Goal: Task Accomplishment & Management: Use online tool/utility

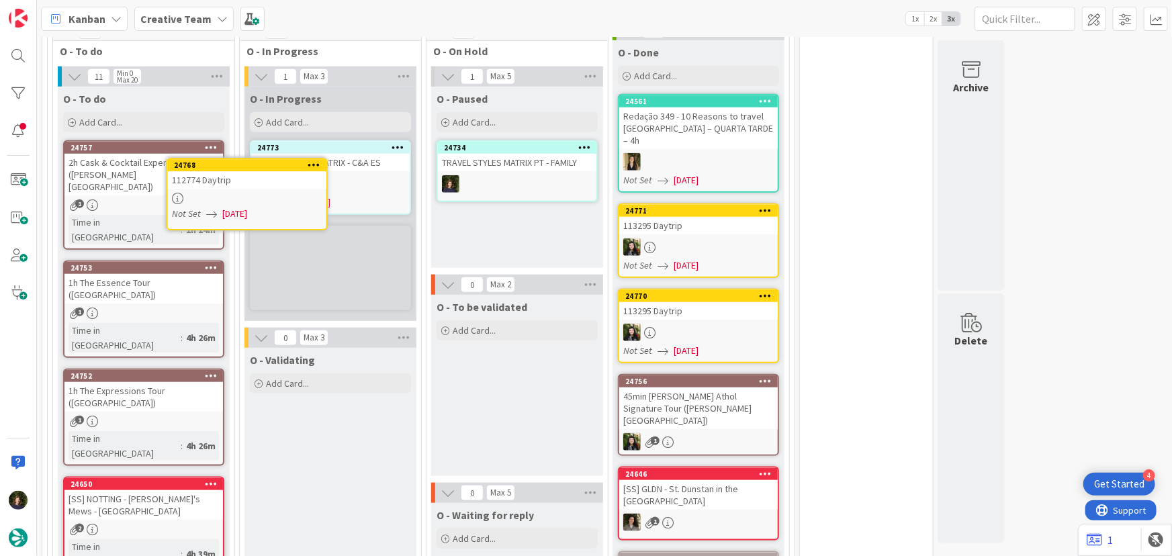
scroll to position [525, 0]
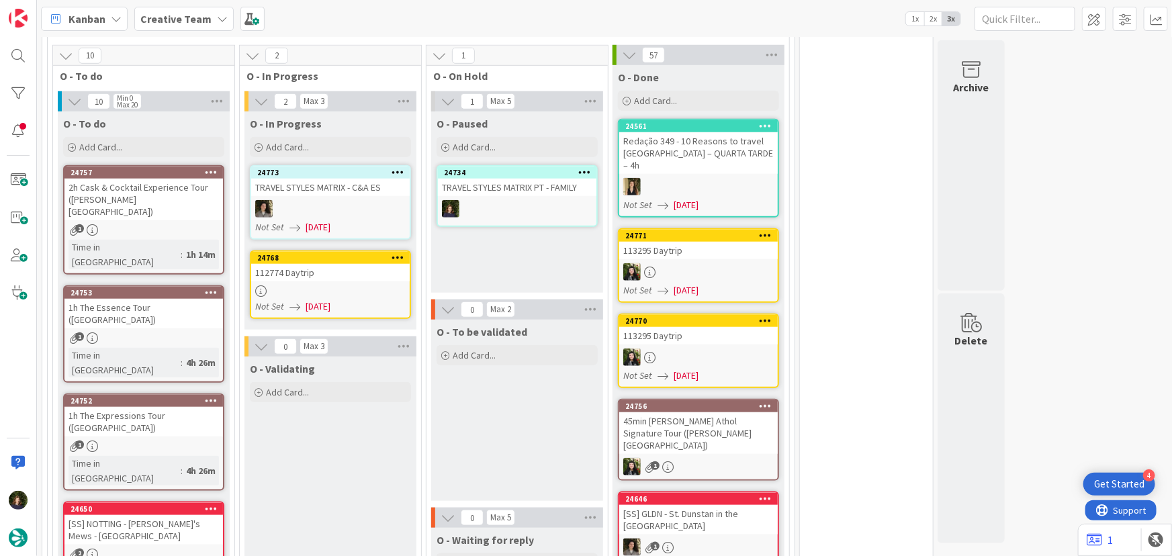
click at [320, 264] on div "112774 Daytrip" at bounding box center [330, 272] width 159 height 17
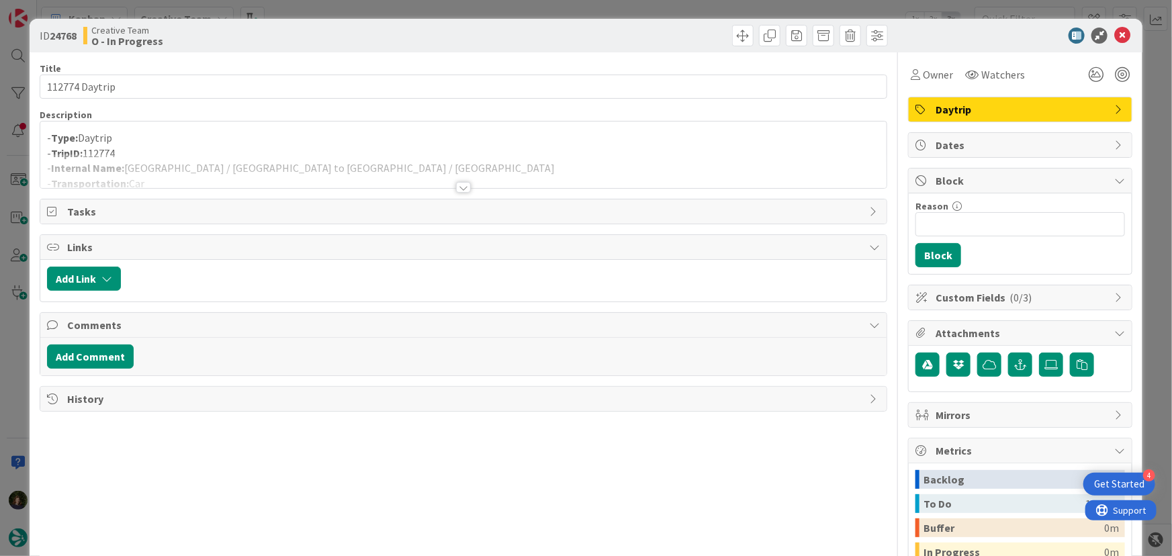
click at [467, 187] on div at bounding box center [463, 171] width 847 height 34
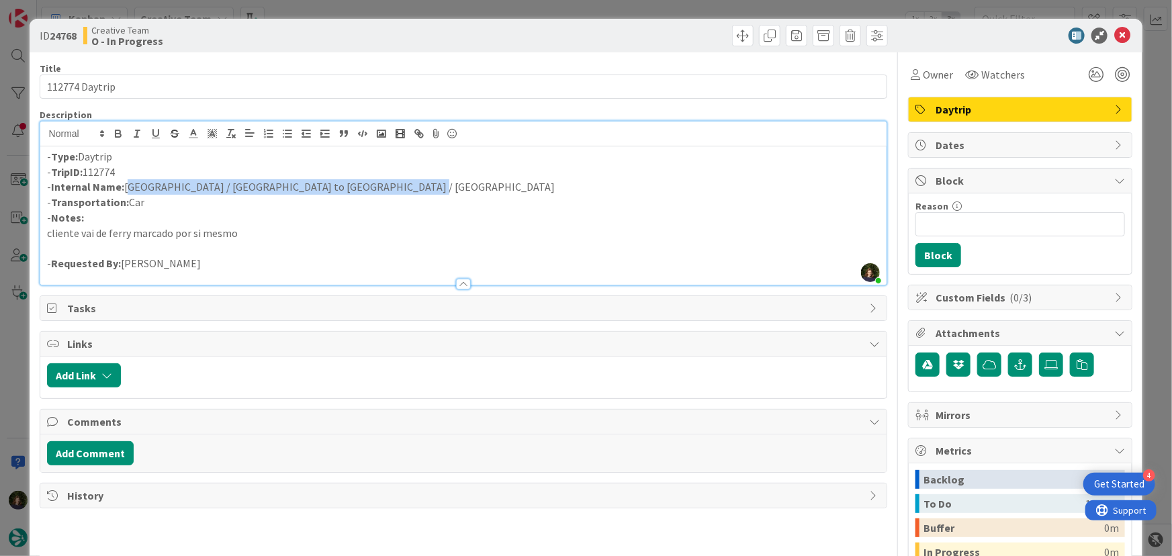
drag, startPoint x: 125, startPoint y: 187, endPoint x: 387, endPoint y: 193, distance: 262.0
click at [392, 188] on p "- Internal Name: [GEOGRAPHIC_DATA] / [GEOGRAPHIC_DATA] to [GEOGRAPHIC_DATA] / […" at bounding box center [464, 186] width 834 height 15
click at [246, 188] on p "- Internal Name: [GEOGRAPHIC_DATA] / [GEOGRAPHIC_DATA] to [GEOGRAPHIC_DATA] / […" at bounding box center [464, 186] width 834 height 15
drag, startPoint x: 169, startPoint y: 189, endPoint x: 248, endPoint y: 191, distance: 79.3
click at [248, 191] on p "- Internal Name: [GEOGRAPHIC_DATA] / [GEOGRAPHIC_DATA] to [GEOGRAPHIC_DATA] / […" at bounding box center [464, 186] width 834 height 15
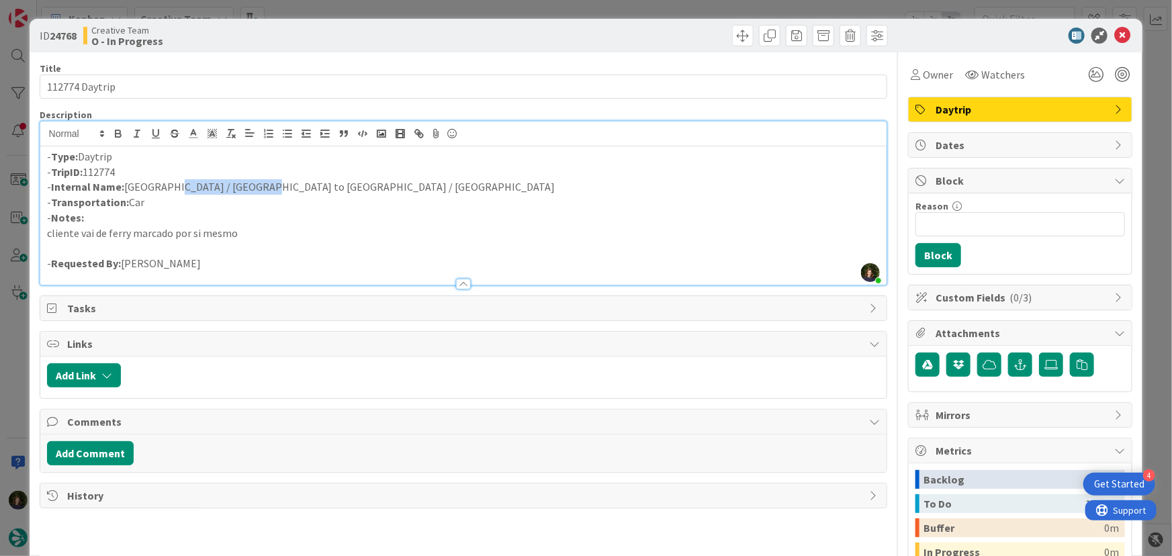
copy p "[GEOGRAPHIC_DATA]"
click at [944, 66] on div "Owner" at bounding box center [932, 74] width 48 height 24
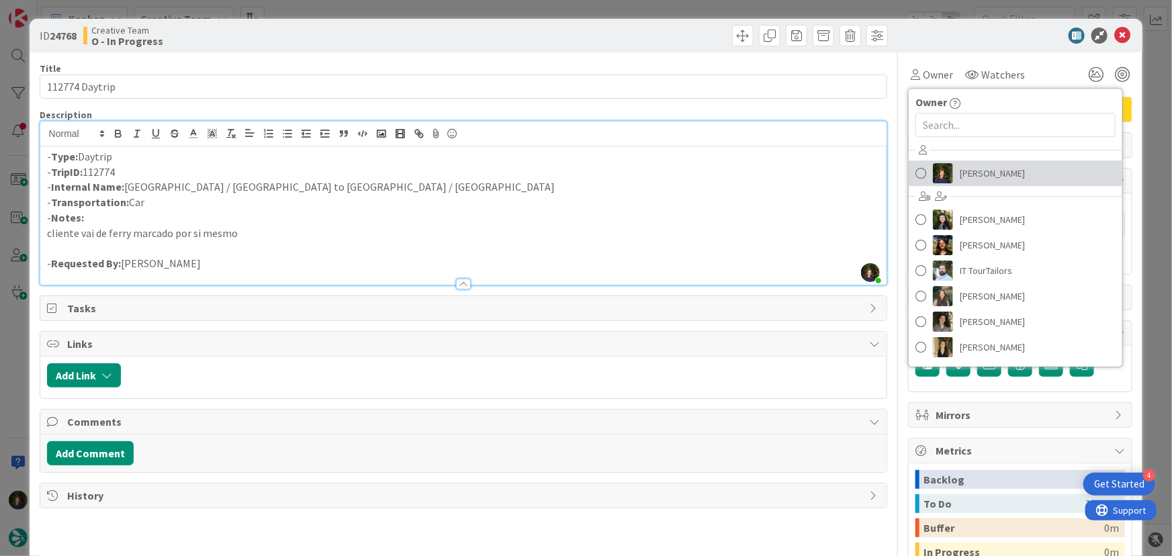
click at [987, 183] on span "[PERSON_NAME]" at bounding box center [992, 173] width 65 height 20
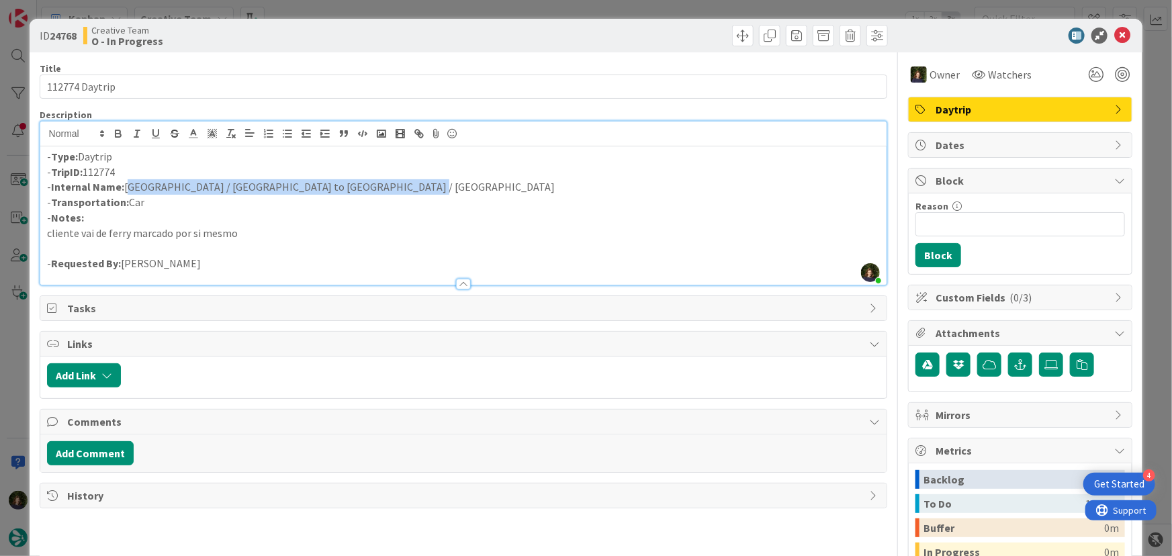
drag, startPoint x: 138, startPoint y: 191, endPoint x: 388, endPoint y: 188, distance: 249.9
click at [388, 188] on p "- Internal Name: [GEOGRAPHIC_DATA] / [GEOGRAPHIC_DATA] to [GEOGRAPHIC_DATA] / […" at bounding box center [464, 186] width 834 height 15
copy p "[GEOGRAPHIC_DATA] / [GEOGRAPHIC_DATA] to [GEOGRAPHIC_DATA] / [GEOGRAPHIC_DATA]"
drag, startPoint x: 139, startPoint y: 168, endPoint x: 50, endPoint y: 169, distance: 88.7
click at [50, 169] on p "- TripID: 112774" at bounding box center [464, 172] width 834 height 15
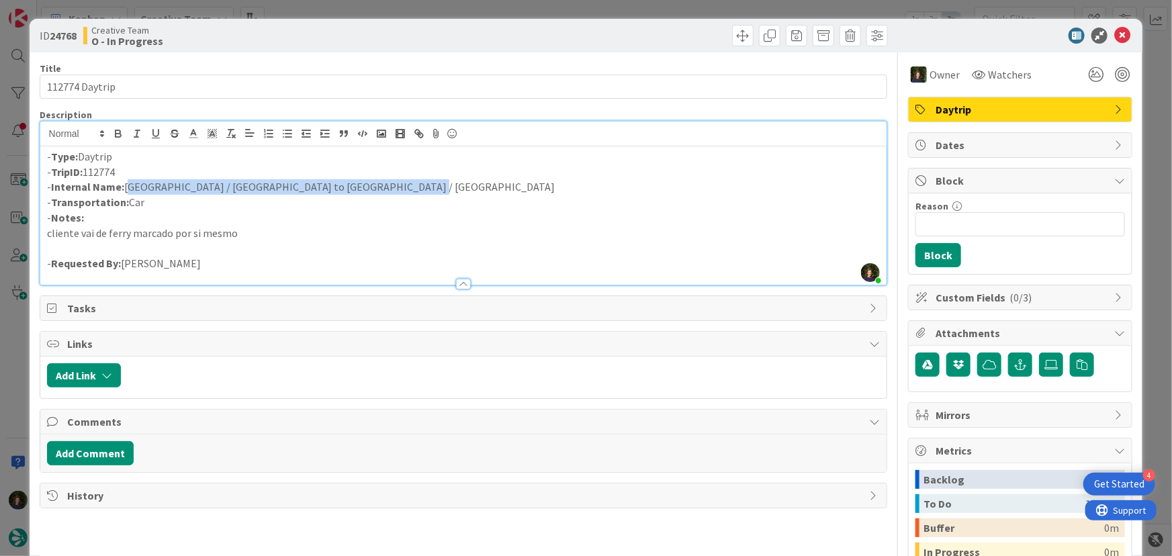
copy p "TripID: 112774"
drag, startPoint x: 126, startPoint y: 187, endPoint x: 398, endPoint y: 186, distance: 272.7
click at [416, 187] on p "- Internal Name: [GEOGRAPHIC_DATA] / [GEOGRAPHIC_DATA] to [GEOGRAPHIC_DATA] / […" at bounding box center [464, 186] width 834 height 15
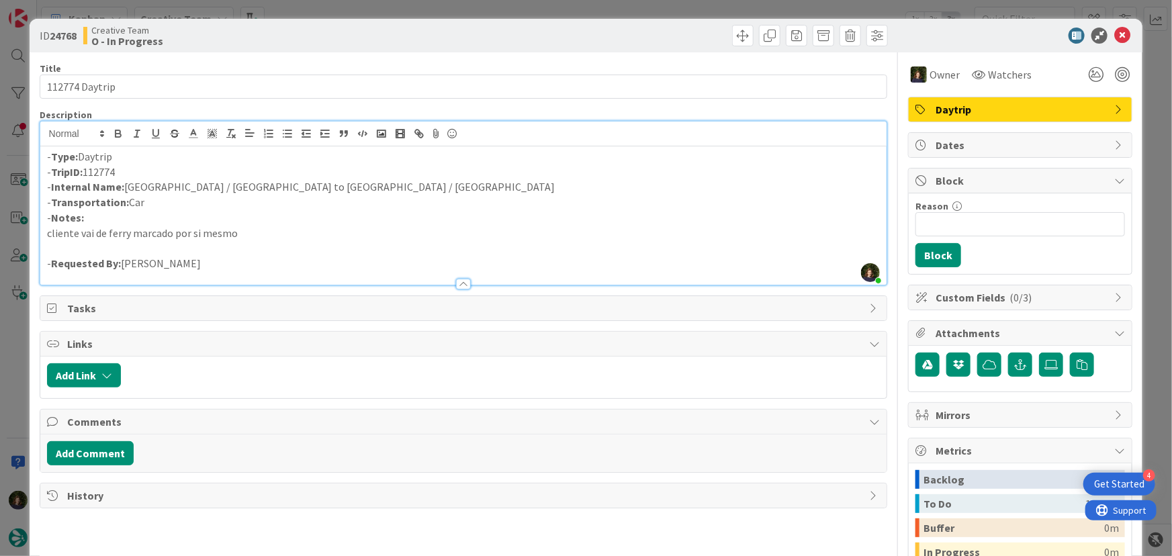
drag, startPoint x: 355, startPoint y: 178, endPoint x: 279, endPoint y: 175, distance: 75.9
click at [279, 175] on p "- TripID: 112774" at bounding box center [464, 172] width 834 height 15
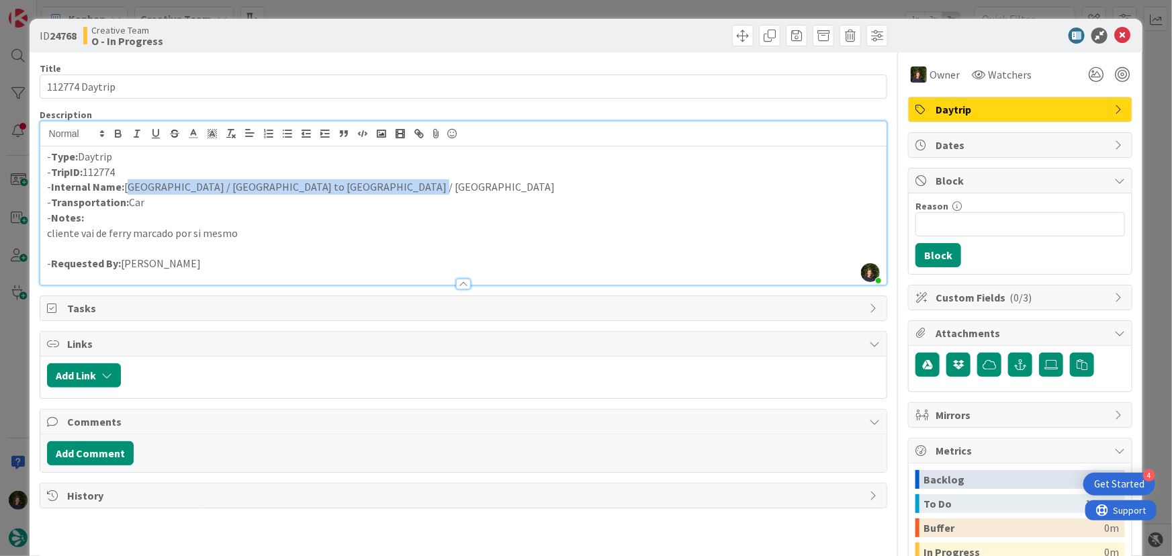
drag, startPoint x: 126, startPoint y: 185, endPoint x: 386, endPoint y: 188, distance: 260.6
click at [398, 189] on p "- Internal Name: [GEOGRAPHIC_DATA] / [GEOGRAPHIC_DATA] to [GEOGRAPHIC_DATA] / […" at bounding box center [464, 186] width 834 height 15
copy p "[GEOGRAPHIC_DATA] / [GEOGRAPHIC_DATA] to [GEOGRAPHIC_DATA] / [GEOGRAPHIC_DATA]"
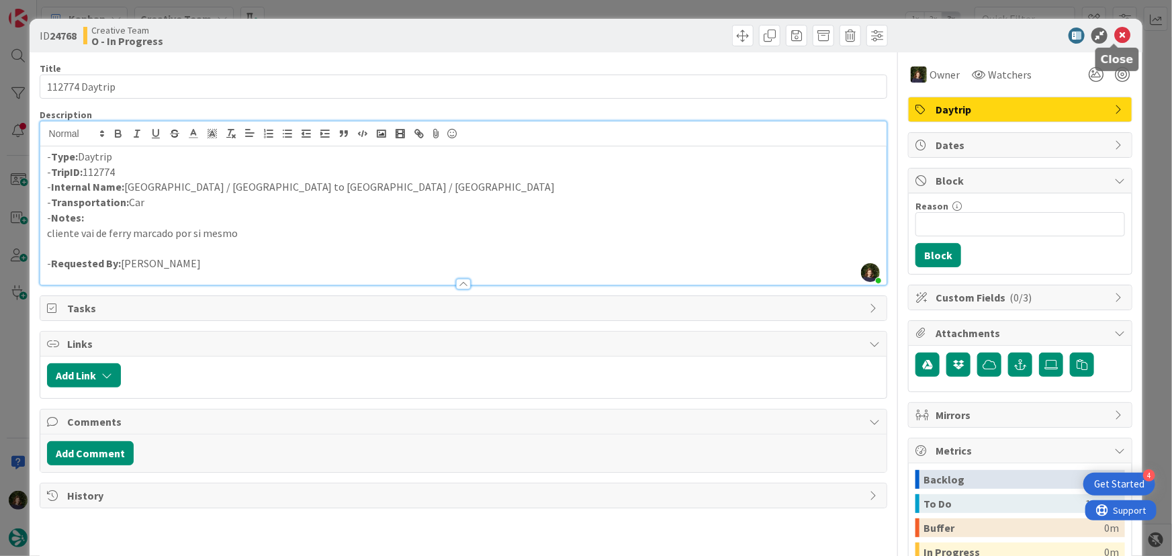
drag, startPoint x: 1116, startPoint y: 30, endPoint x: 1046, endPoint y: 70, distance: 80.6
click at [1116, 30] on icon at bounding box center [1122, 36] width 16 height 16
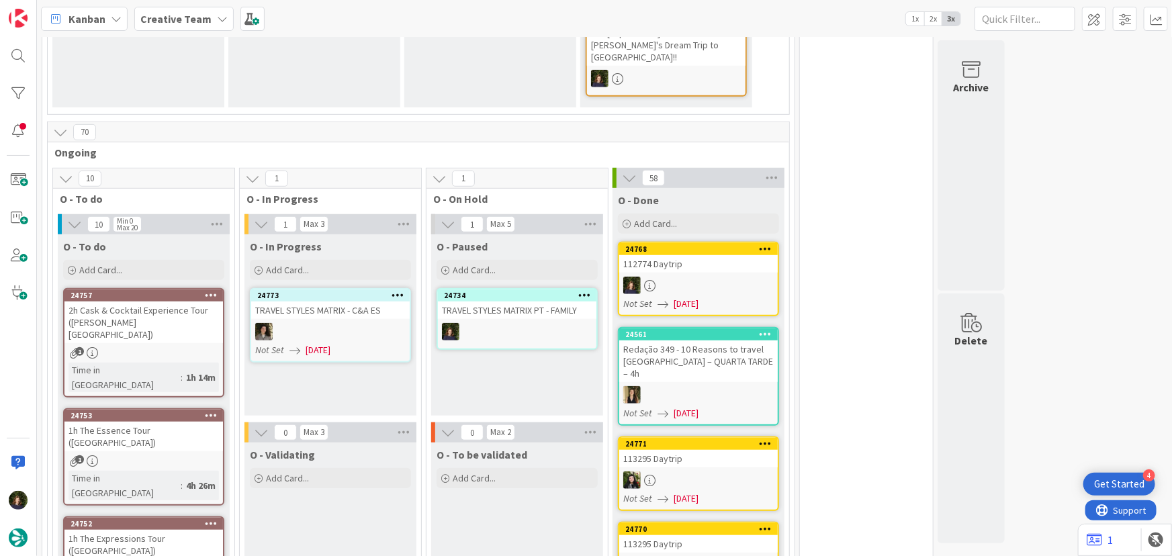
click at [518, 288] on div "24734 TRAVEL STYLES MATRIX PT - FAMILY" at bounding box center [517, 319] width 161 height 62
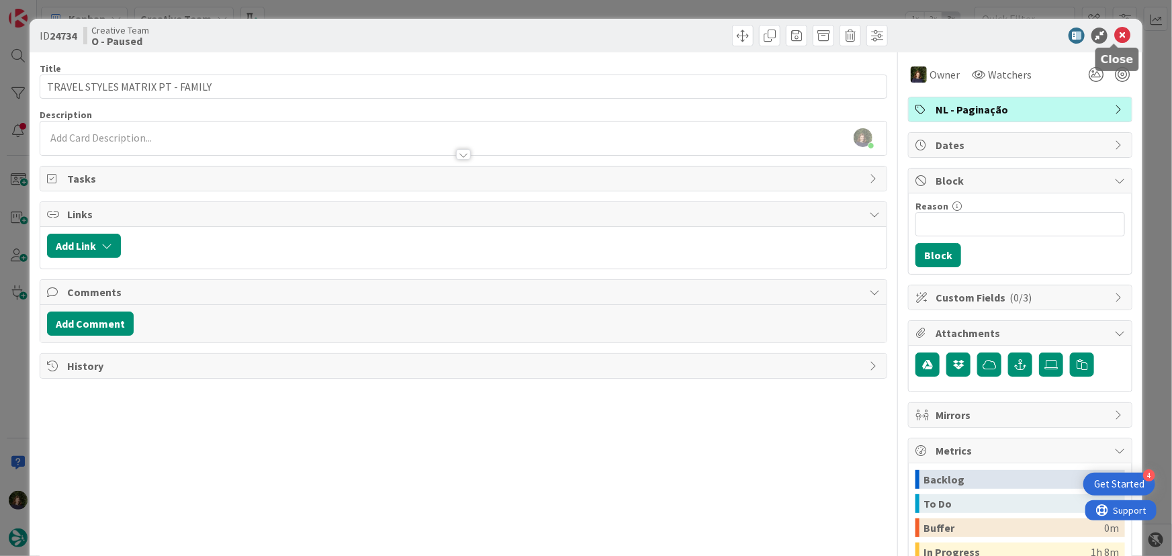
click at [1114, 39] on icon at bounding box center [1122, 36] width 16 height 16
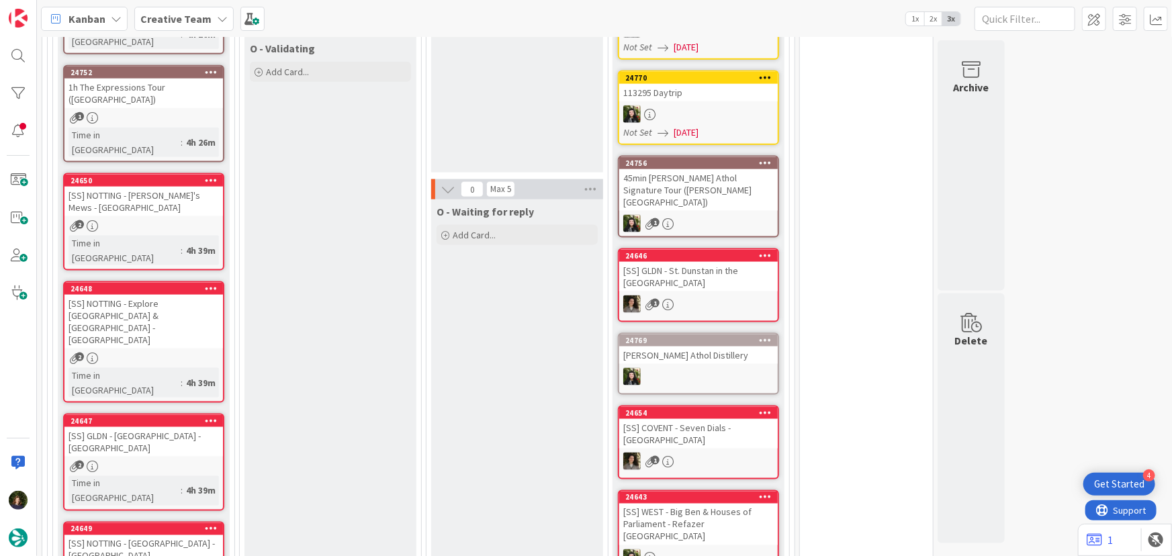
scroll to position [854, 0]
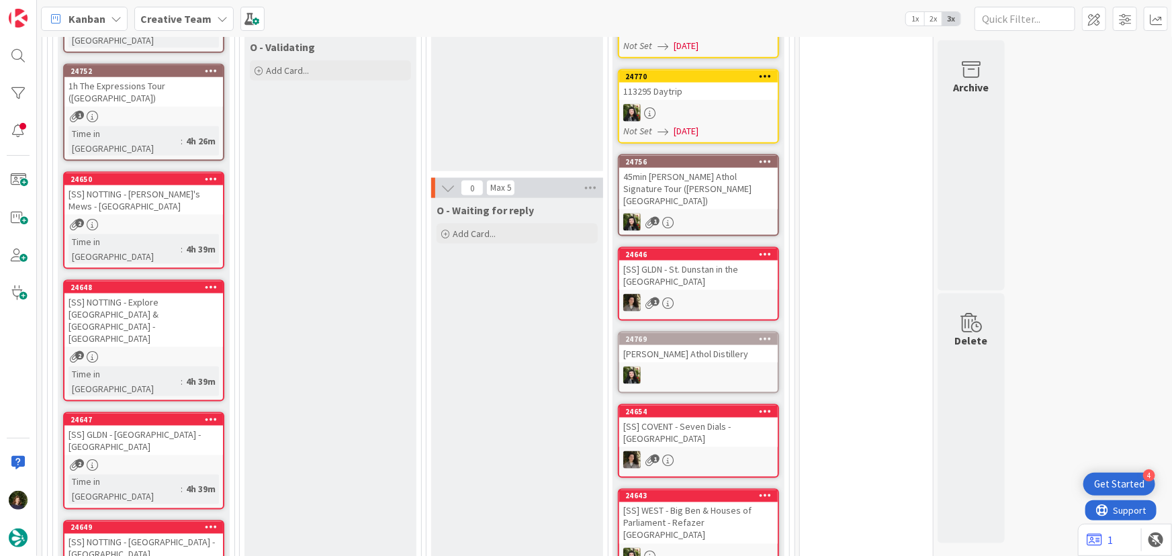
click at [194, 13] on b "Creative Team" at bounding box center [175, 18] width 71 height 13
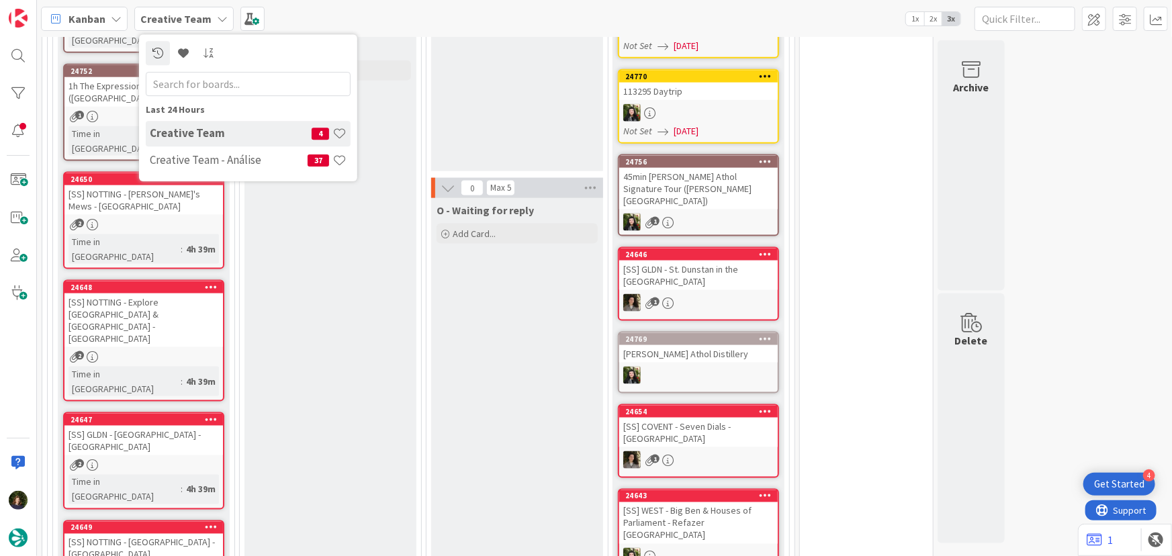
click at [233, 165] on h4 "Creative Team - Análise" at bounding box center [229, 159] width 158 height 13
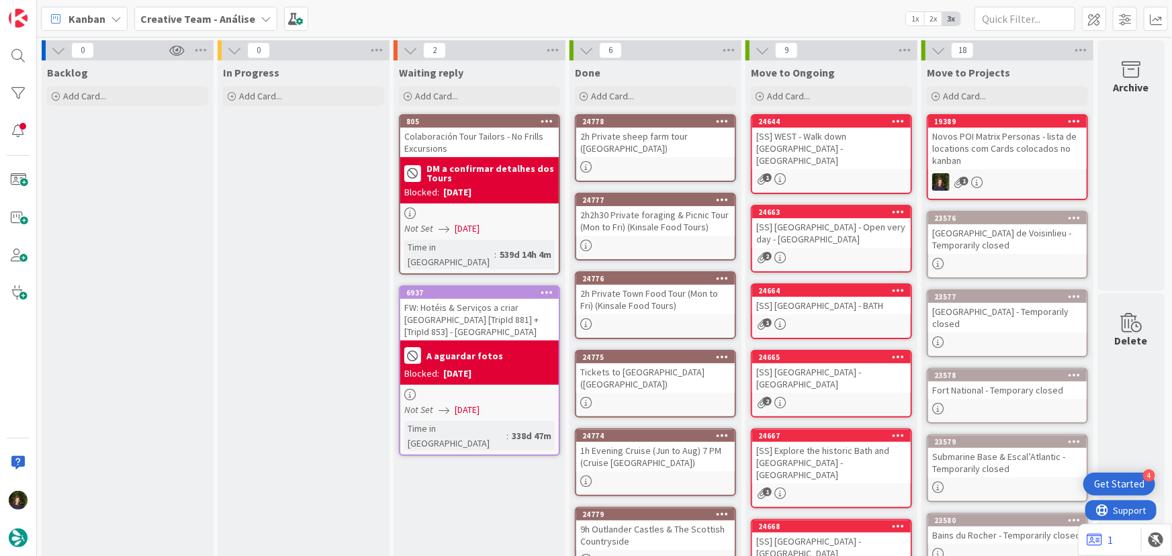
click at [159, 21] on b "Creative Team - Análise" at bounding box center [197, 18] width 115 height 13
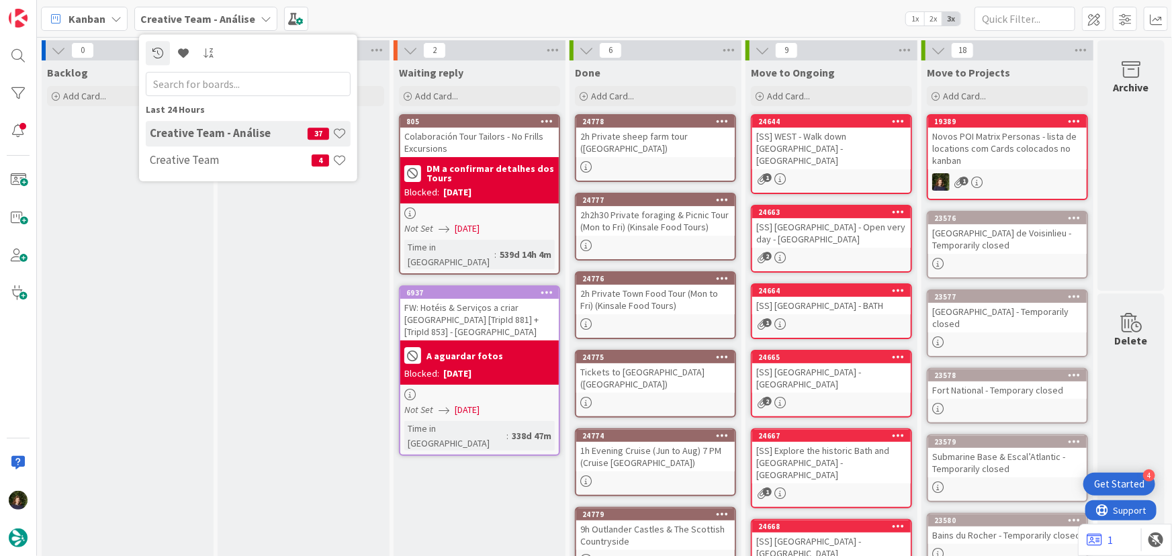
click at [274, 335] on div "In Progress Add Card..." at bounding box center [304, 493] width 172 height 866
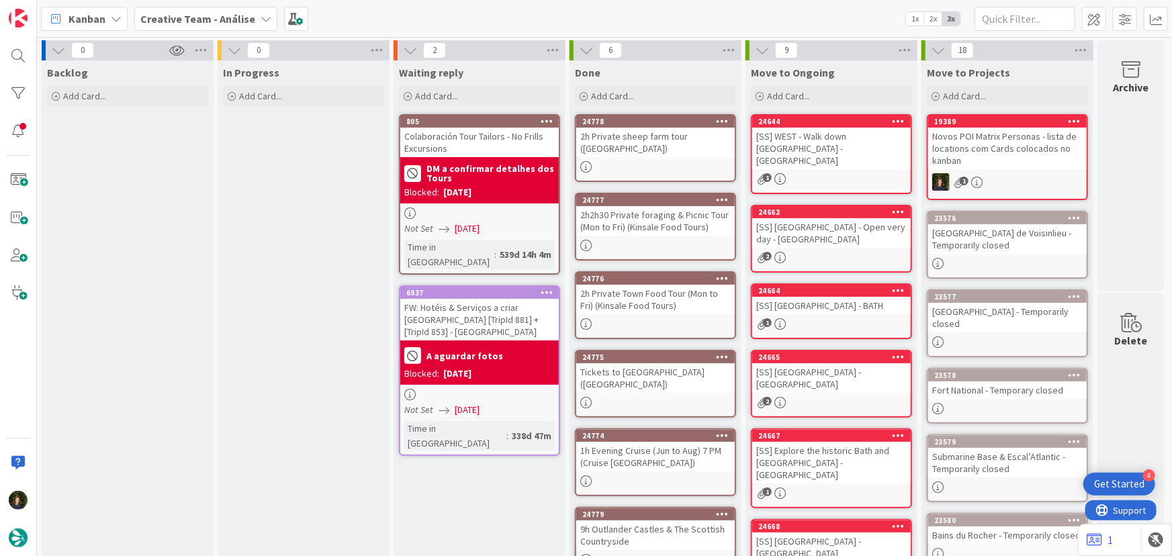
click at [222, 19] on b "Creative Team - Análise" at bounding box center [197, 18] width 115 height 13
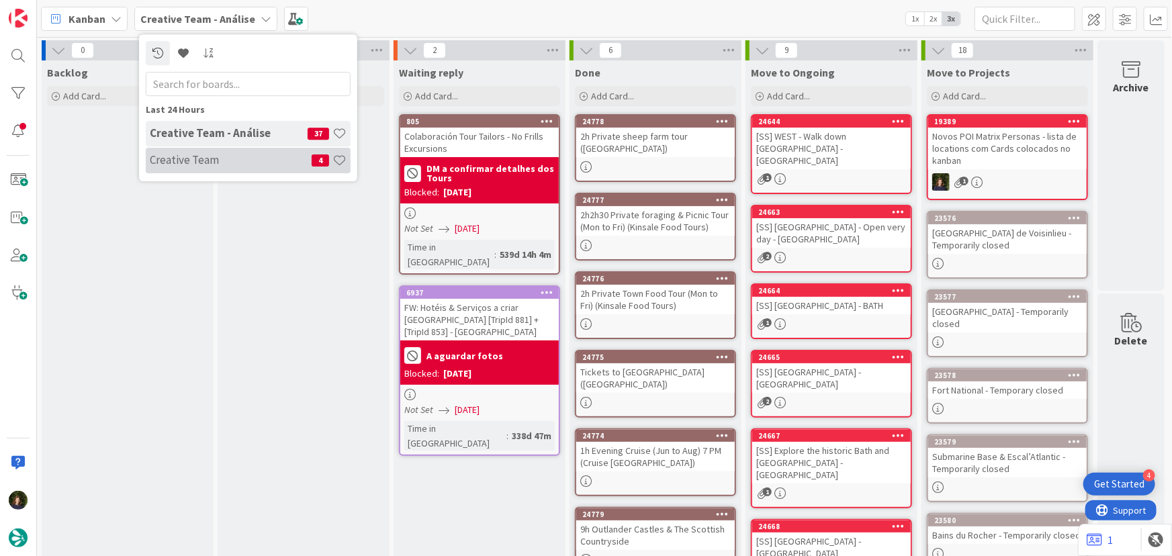
click at [197, 159] on h4 "Creative Team" at bounding box center [231, 159] width 162 height 13
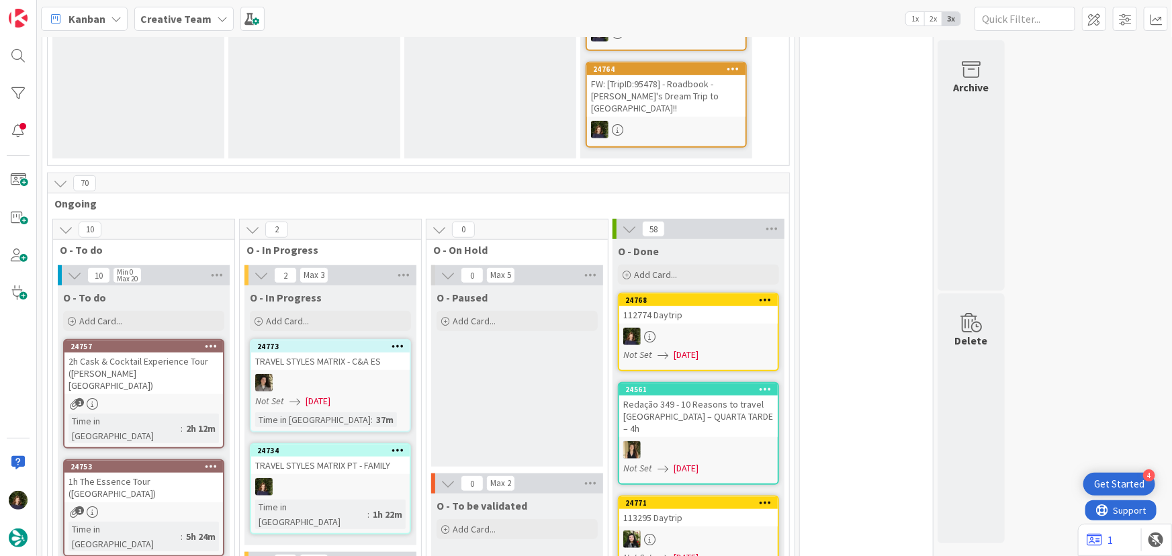
scroll to position [427, 0]
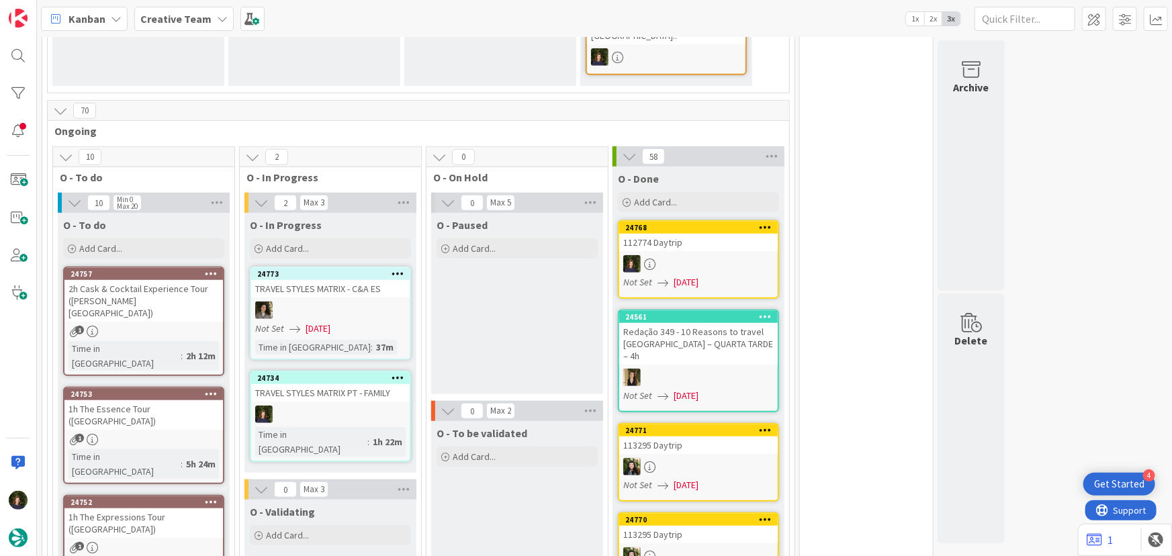
click at [316, 406] on div at bounding box center [330, 414] width 159 height 17
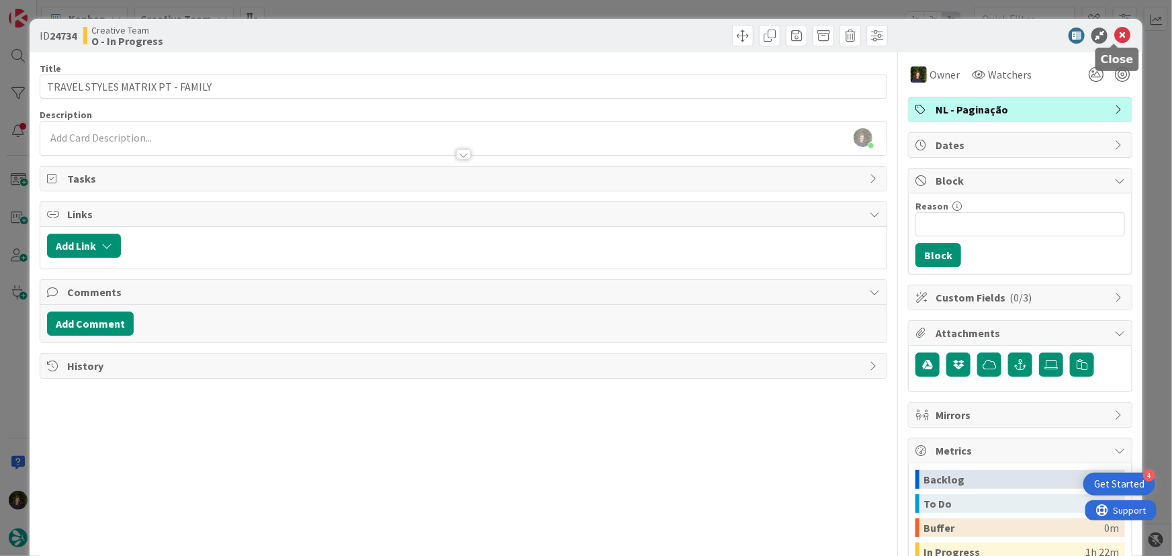
click at [1114, 38] on icon at bounding box center [1122, 36] width 16 height 16
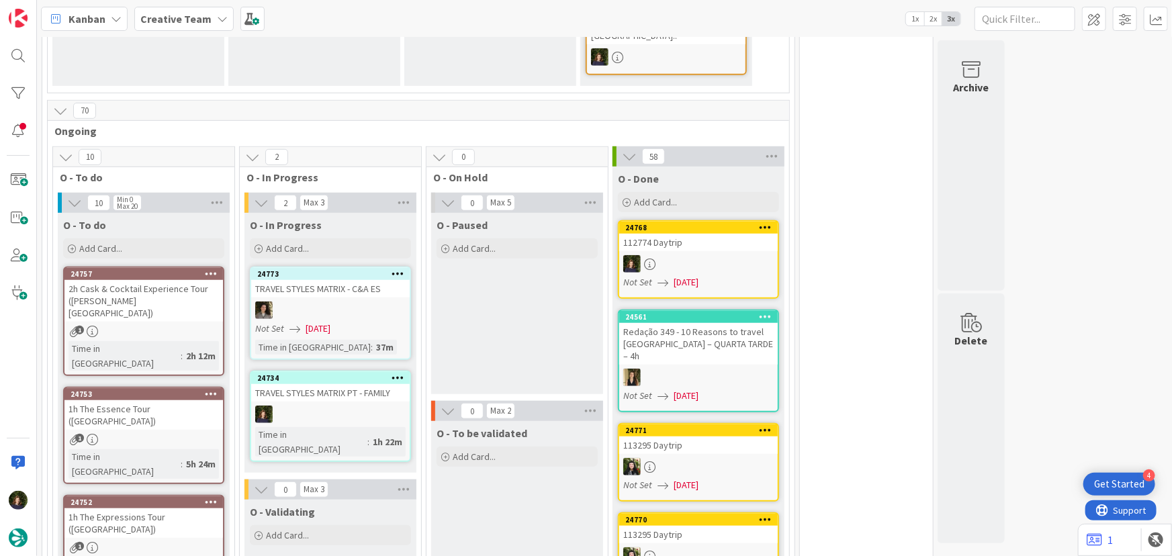
click at [404, 373] on div at bounding box center [398, 377] width 24 height 9
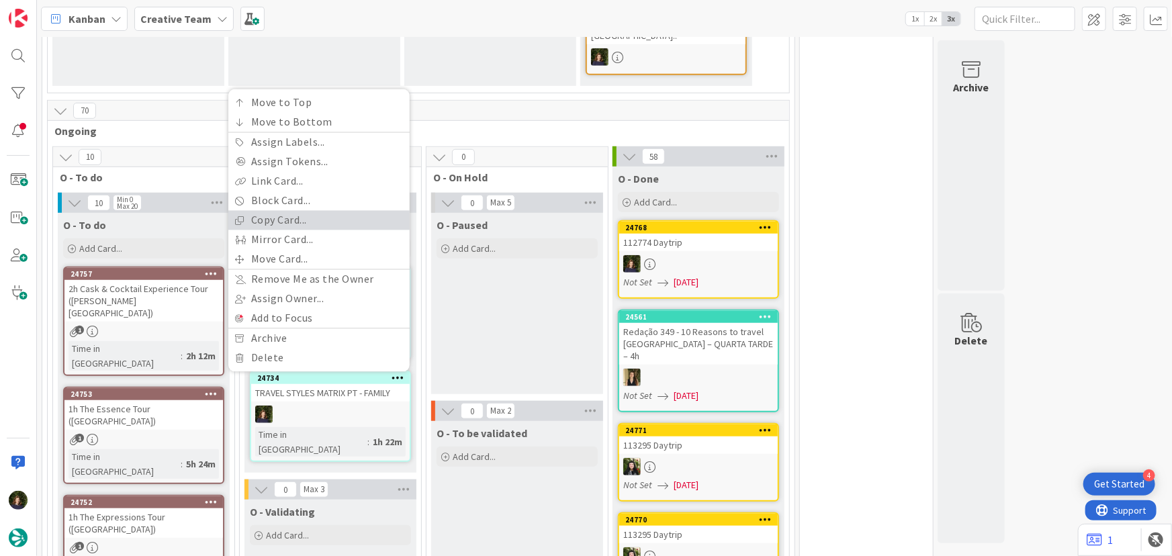
click at [289, 211] on link "Copy Card..." at bounding box center [318, 220] width 181 height 19
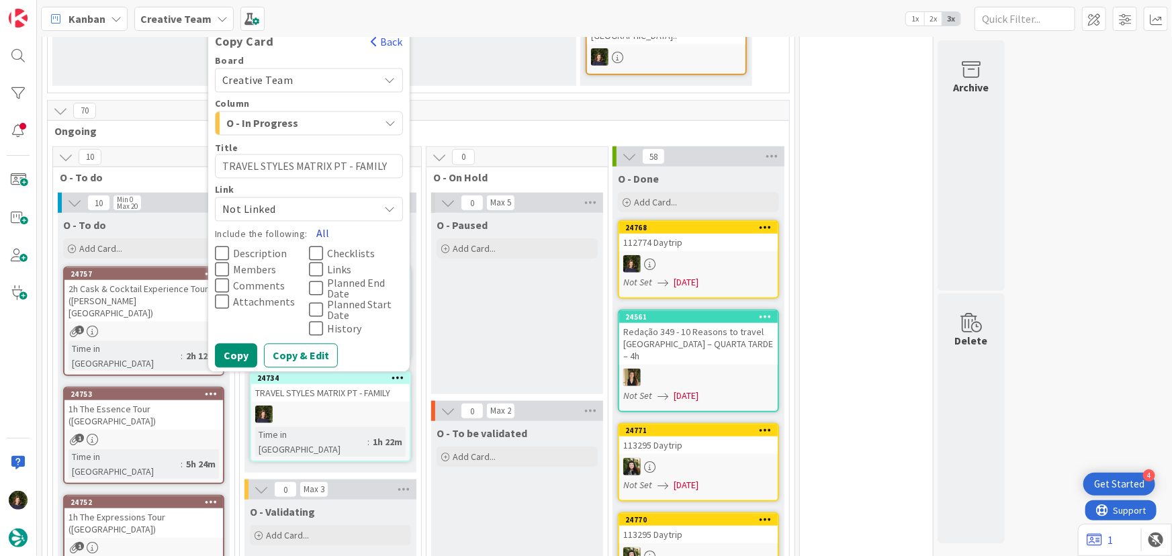
click at [323, 222] on button "All" at bounding box center [323, 234] width 30 height 24
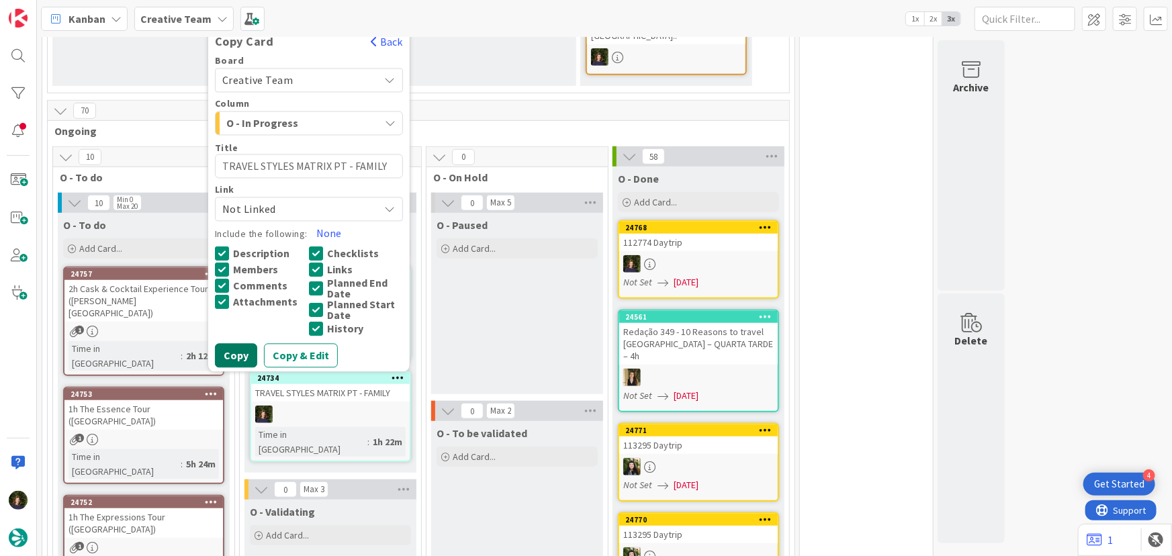
click at [232, 344] on button "Copy" at bounding box center [236, 356] width 42 height 24
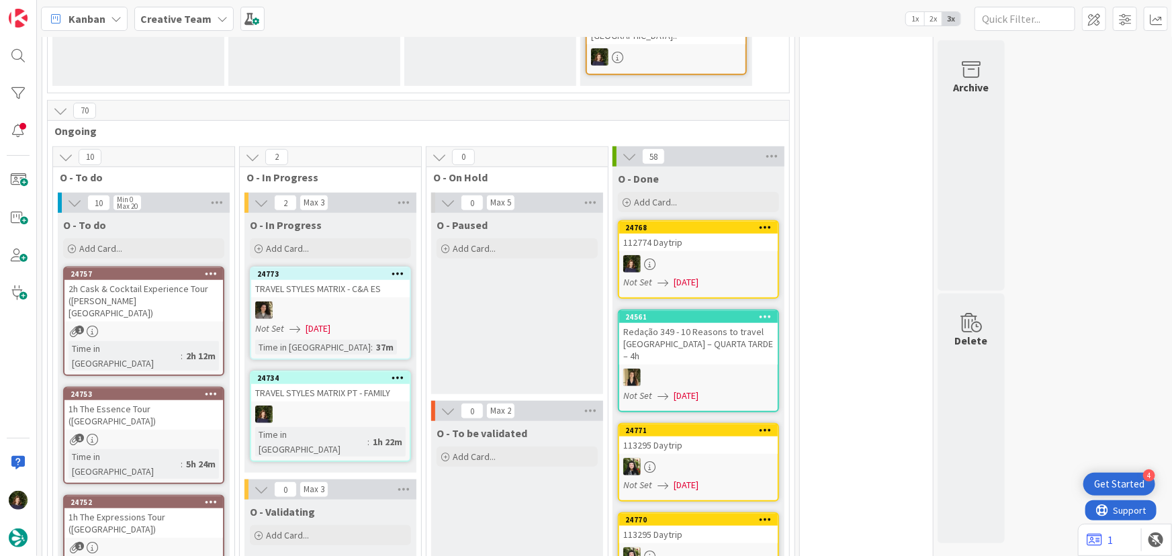
type textarea "x"
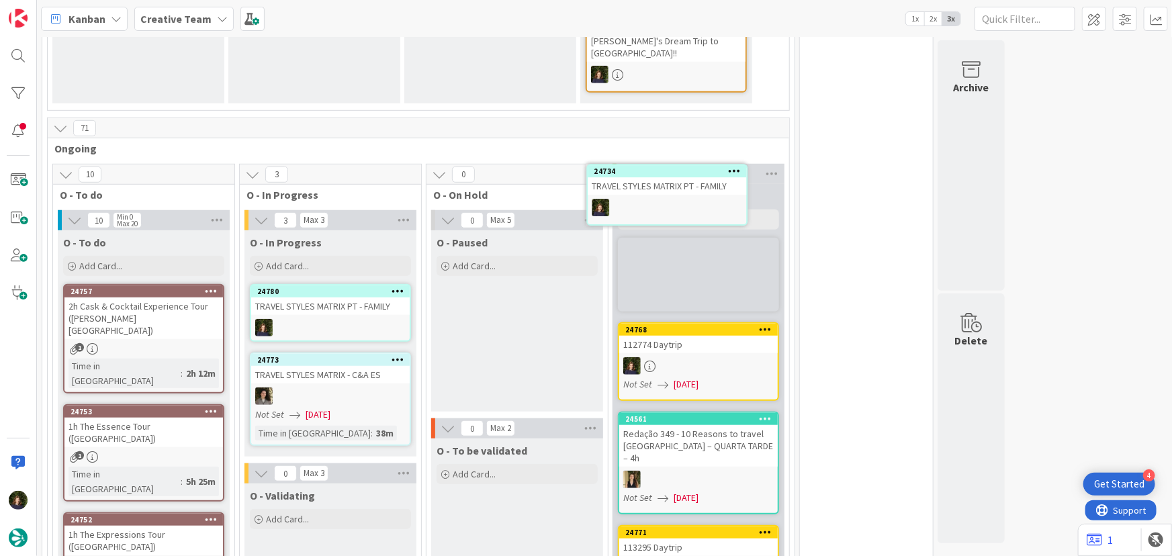
scroll to position [402, 0]
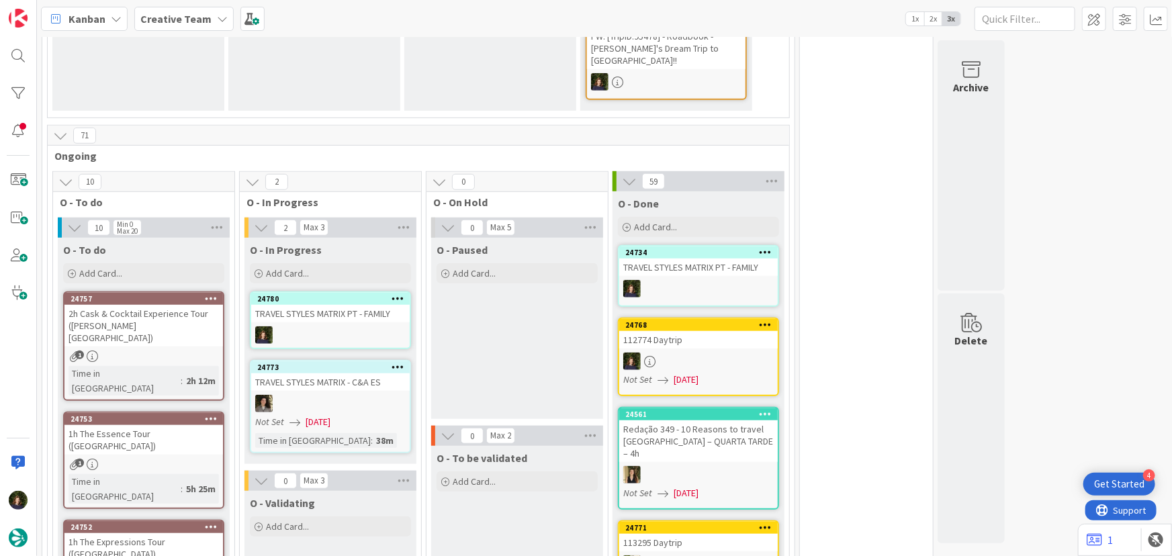
click at [334, 291] on div "24780 TRAVEL STYLES MATRIX PT - FAMILY" at bounding box center [330, 320] width 161 height 58
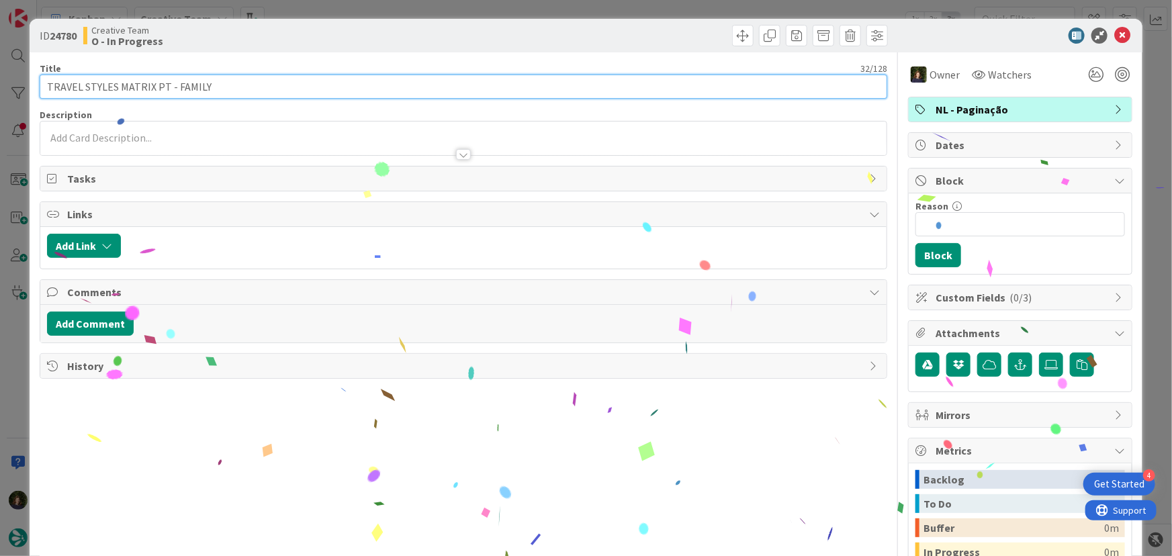
click at [163, 85] on input "TRAVEL STYLES MATRIX PT - FAMILY" at bounding box center [464, 87] width 848 height 24
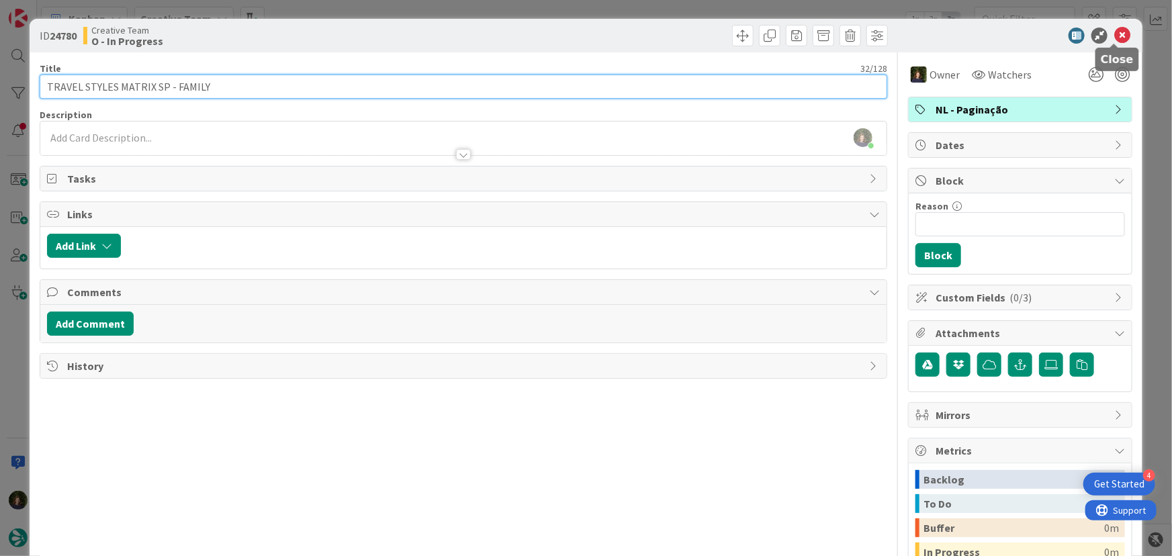
type input "TRAVEL STYLES MATRIX SP - FAMILY"
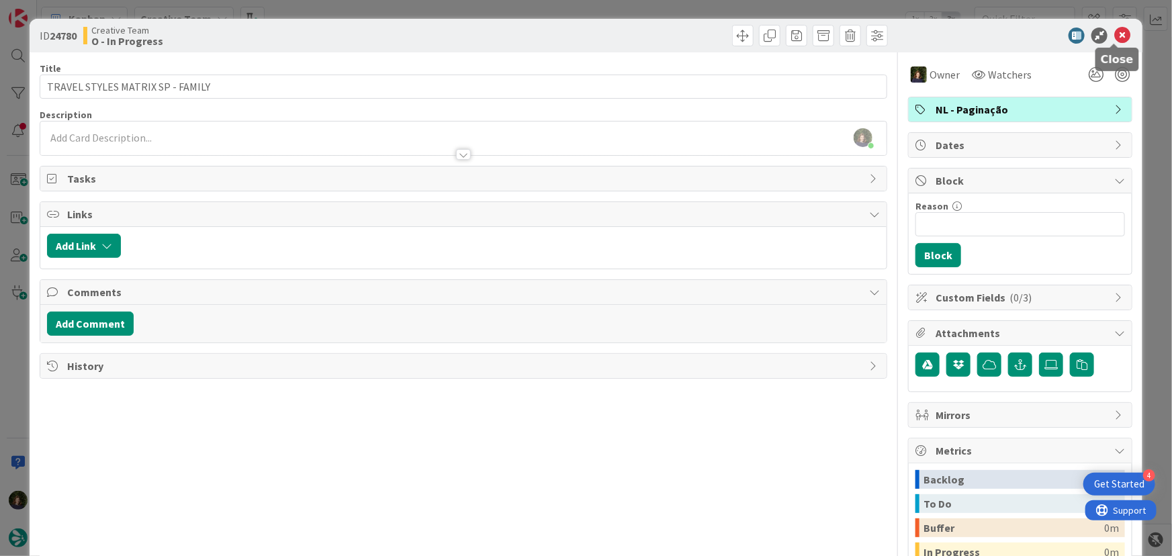
click at [1114, 38] on icon at bounding box center [1122, 36] width 16 height 16
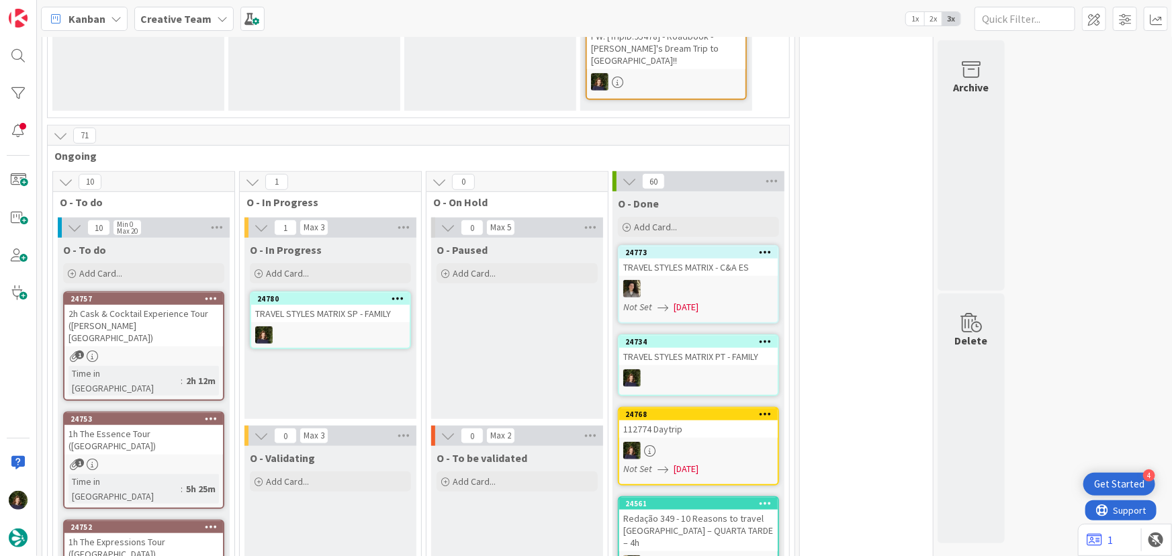
click at [707, 348] on div "TRAVEL STYLES MATRIX PT - FAMILY" at bounding box center [698, 356] width 159 height 17
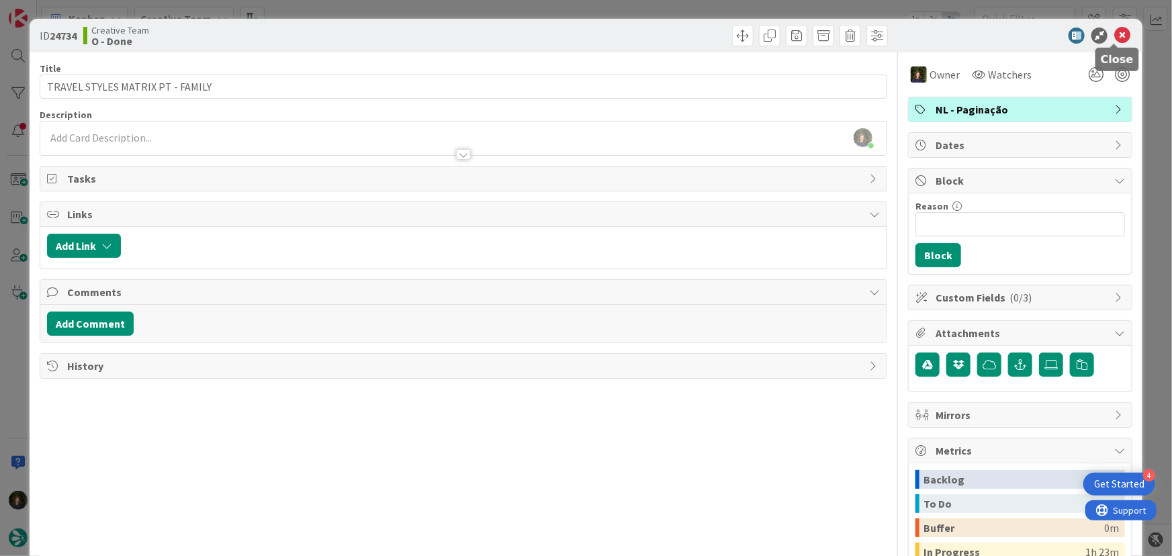
click at [1114, 37] on icon at bounding box center [1122, 36] width 16 height 16
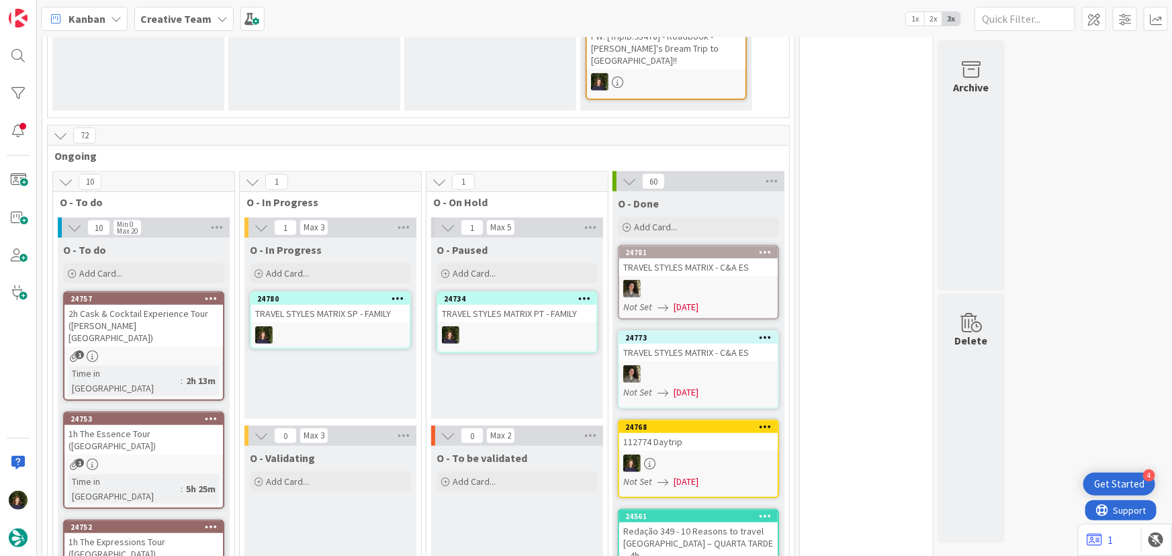
click at [586, 294] on icon at bounding box center [584, 298] width 13 height 9
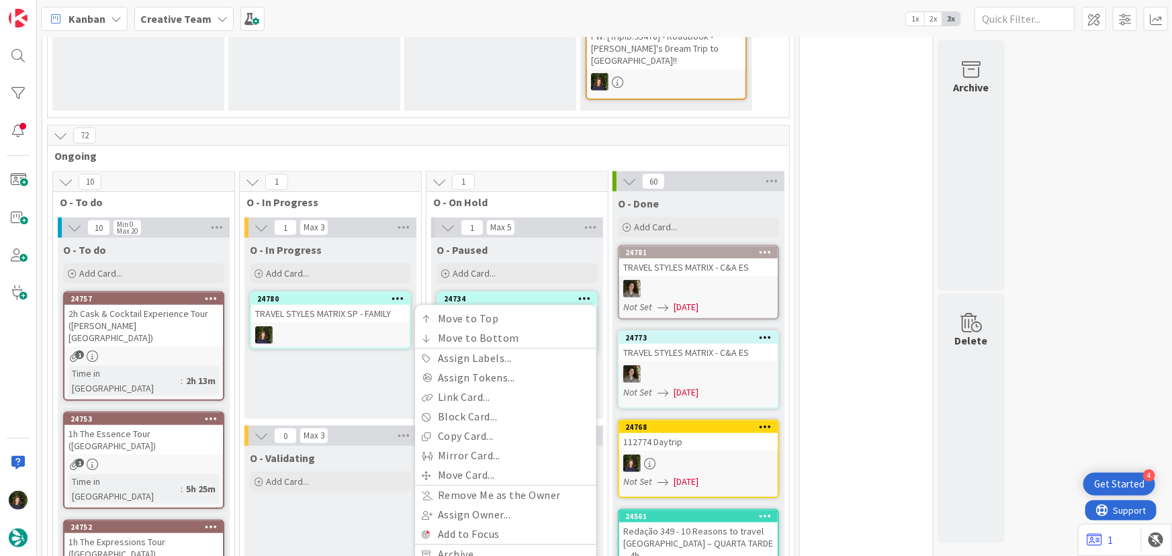
click at [359, 332] on div "O - In Progress Add Card... 24780 TRAVEL STYLES MATRIX SP - FAMILY" at bounding box center [330, 328] width 172 height 181
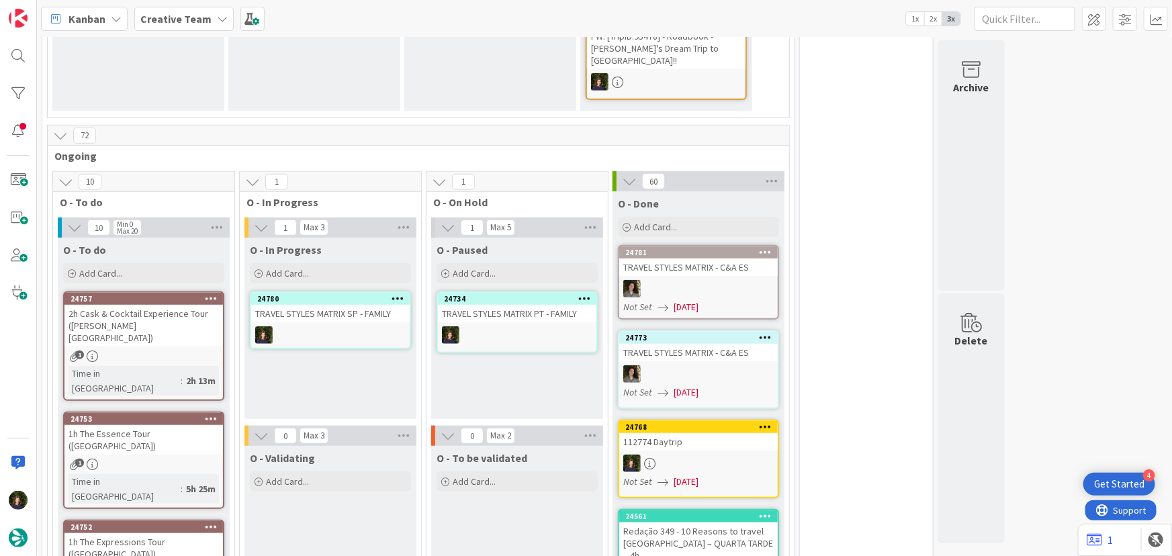
click at [588, 294] on icon at bounding box center [584, 298] width 13 height 9
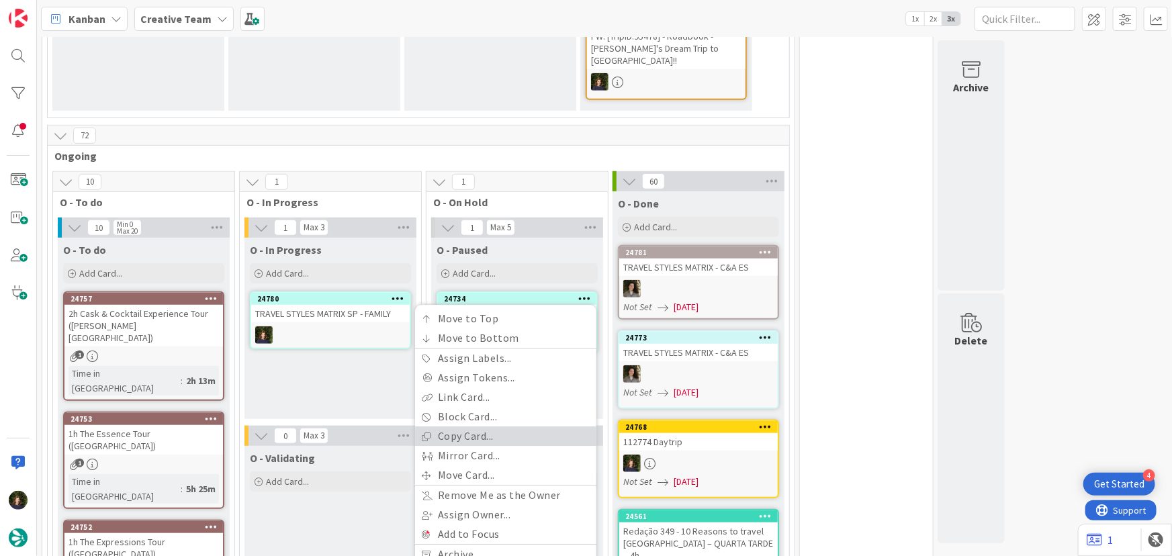
click at [530, 427] on link "Copy Card..." at bounding box center [505, 436] width 181 height 19
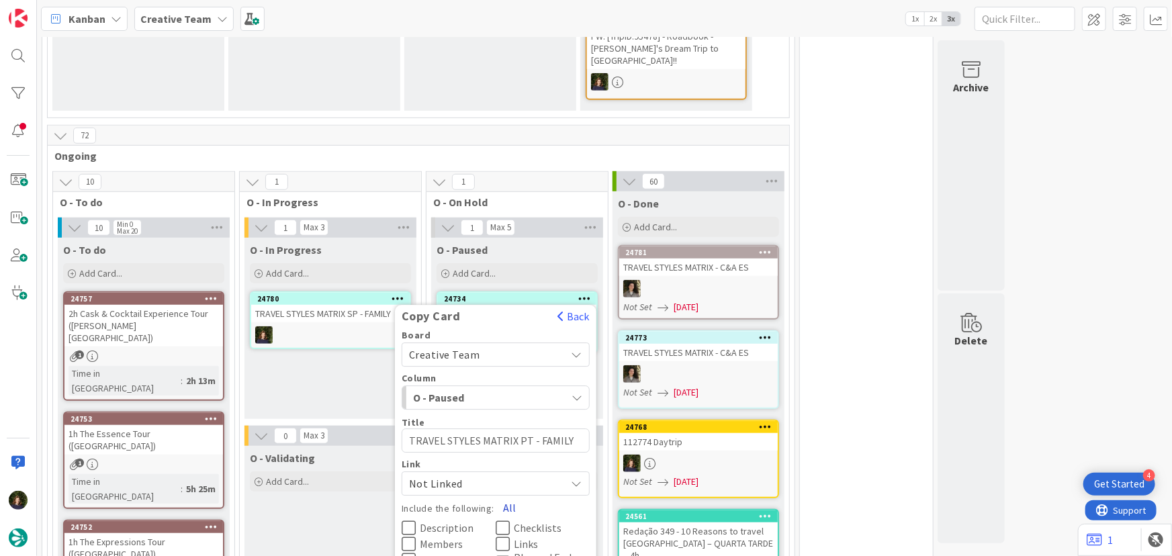
click at [508, 496] on button "All" at bounding box center [509, 508] width 30 height 24
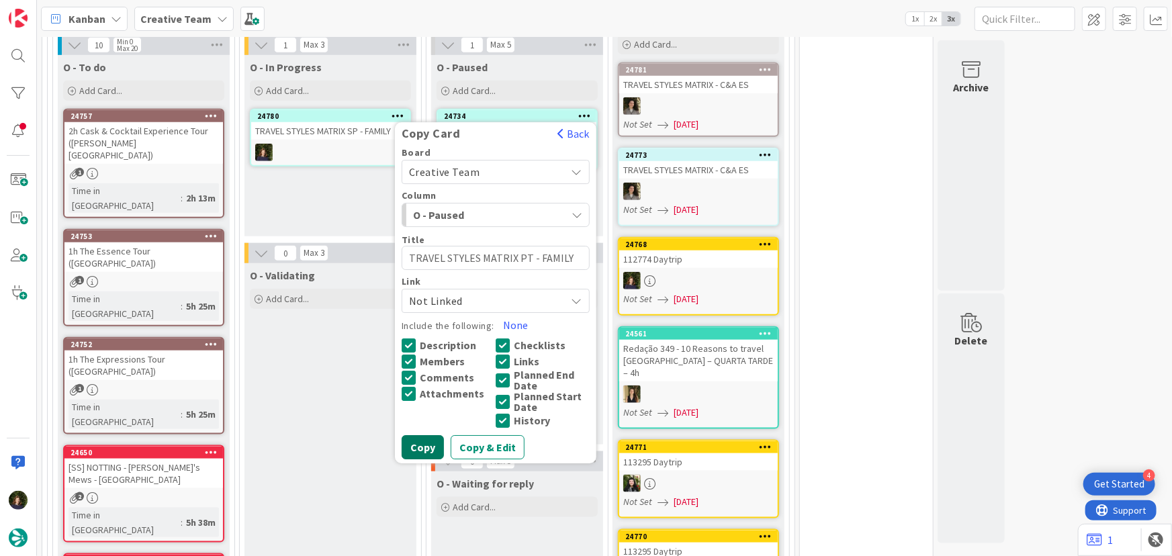
click at [402, 436] on button "Copy" at bounding box center [423, 448] width 42 height 24
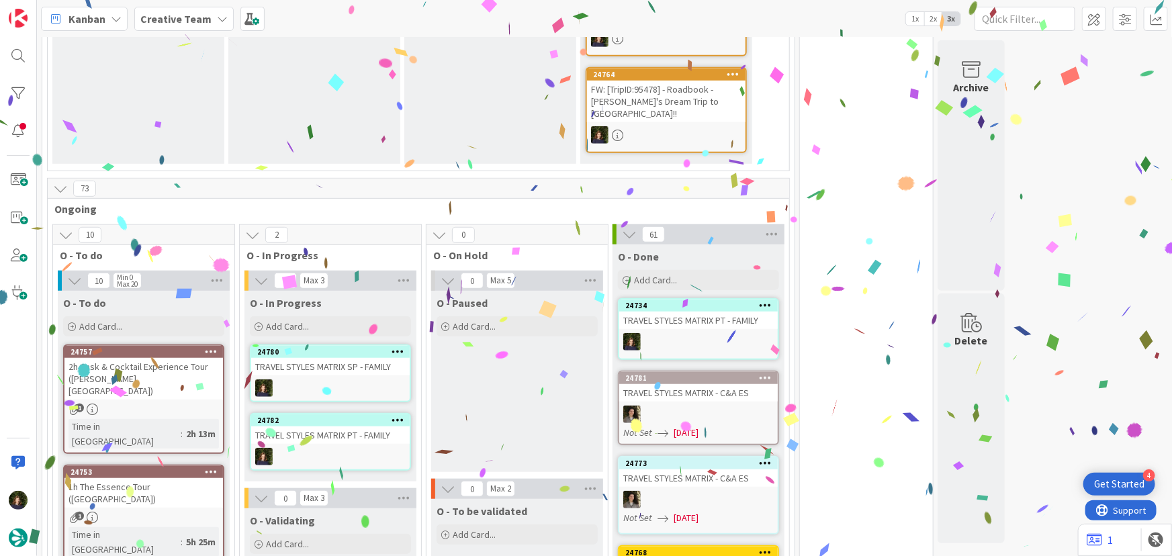
scroll to position [351, 0]
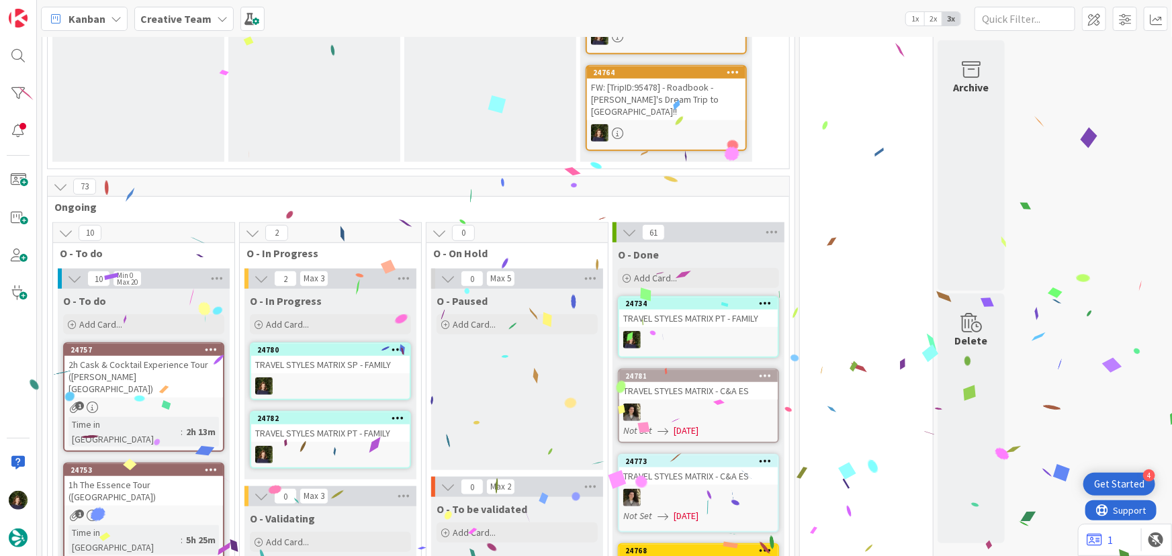
click at [399, 413] on icon at bounding box center [398, 417] width 13 height 9
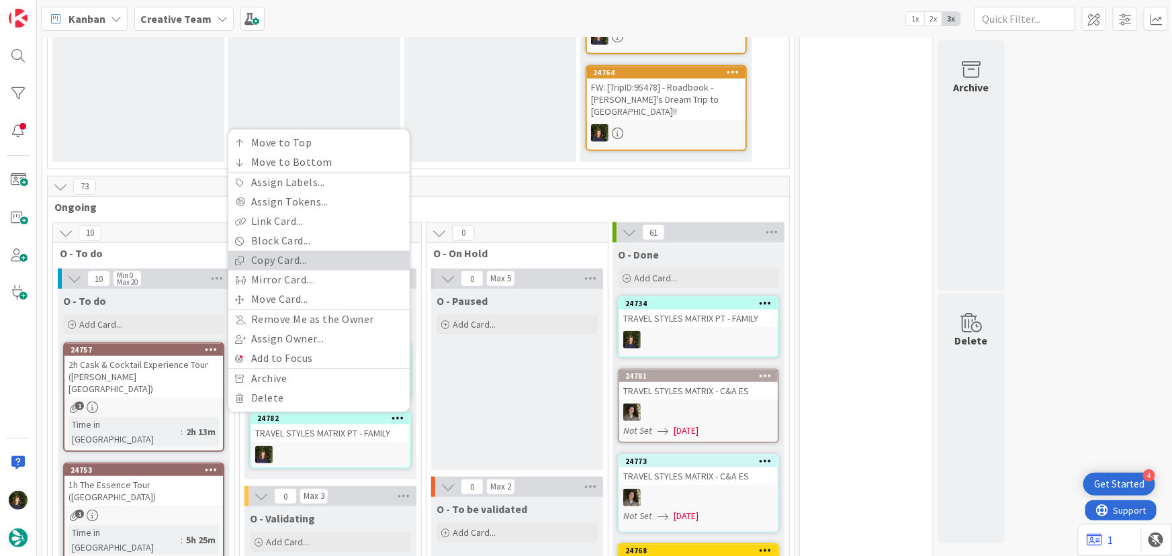
click at [288, 251] on link "Copy Card..." at bounding box center [318, 260] width 181 height 19
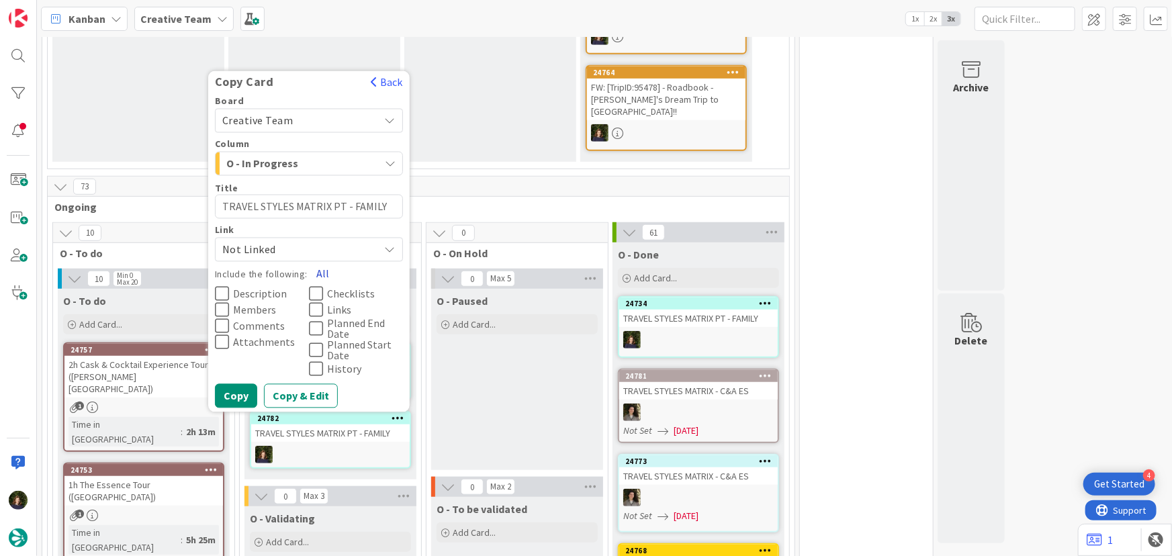
click at [320, 262] on button "All" at bounding box center [323, 274] width 30 height 24
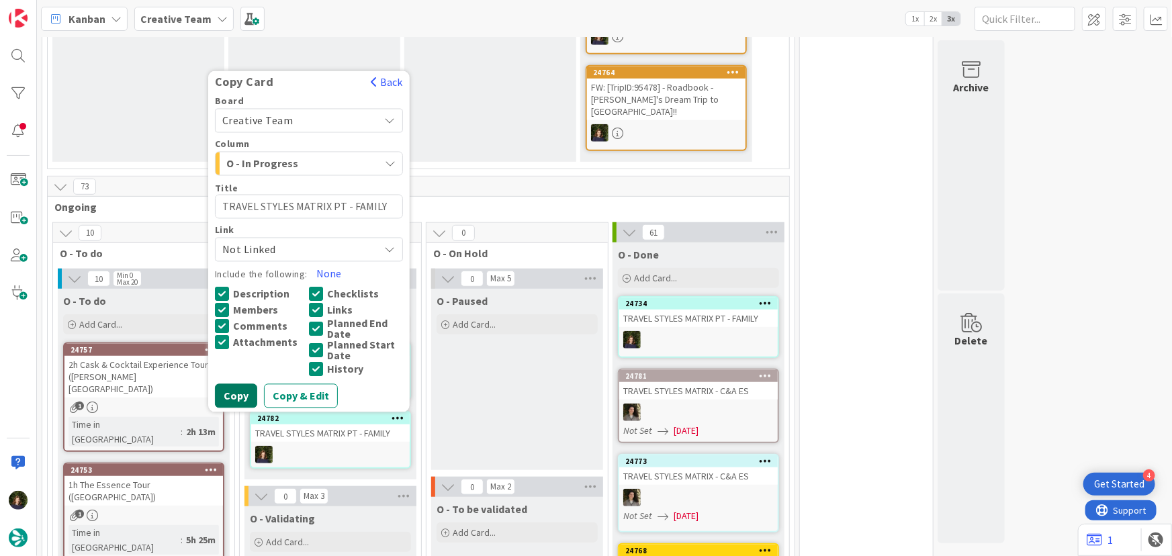
click at [236, 384] on button "Copy" at bounding box center [236, 396] width 42 height 24
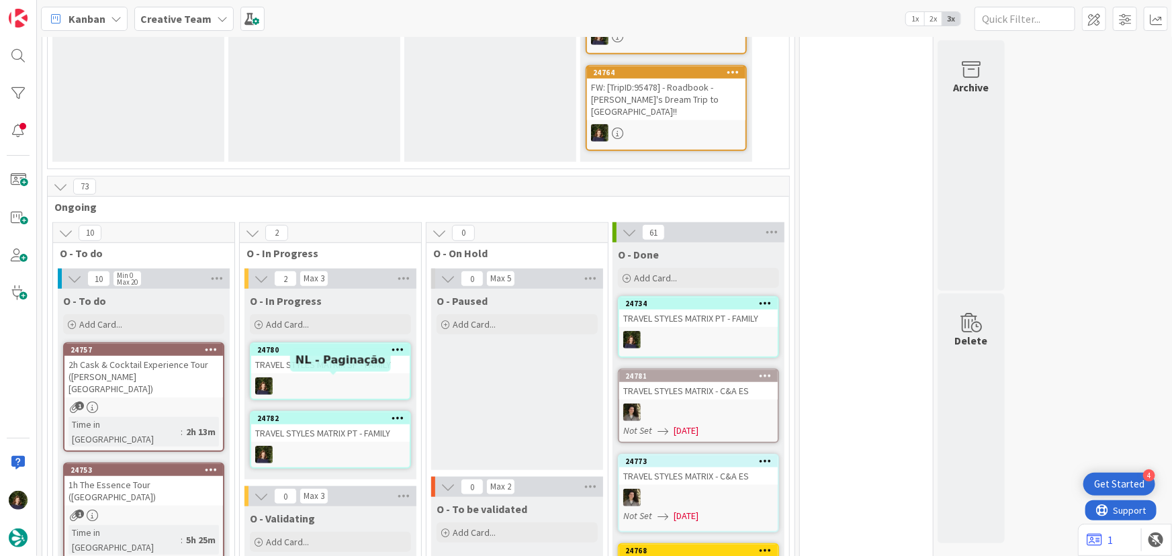
type textarea "x"
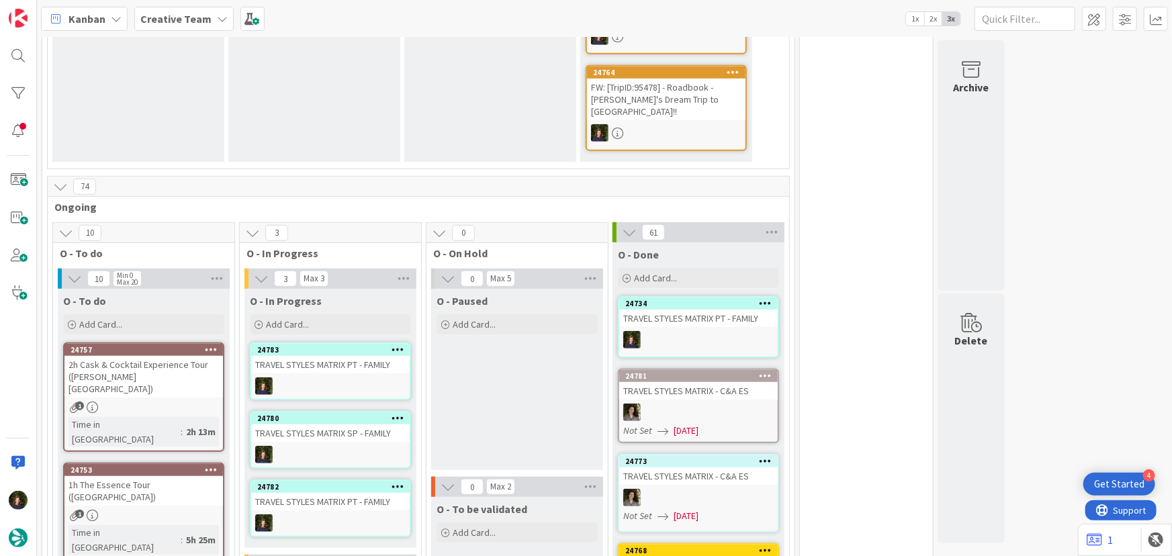
scroll to position [377, 0]
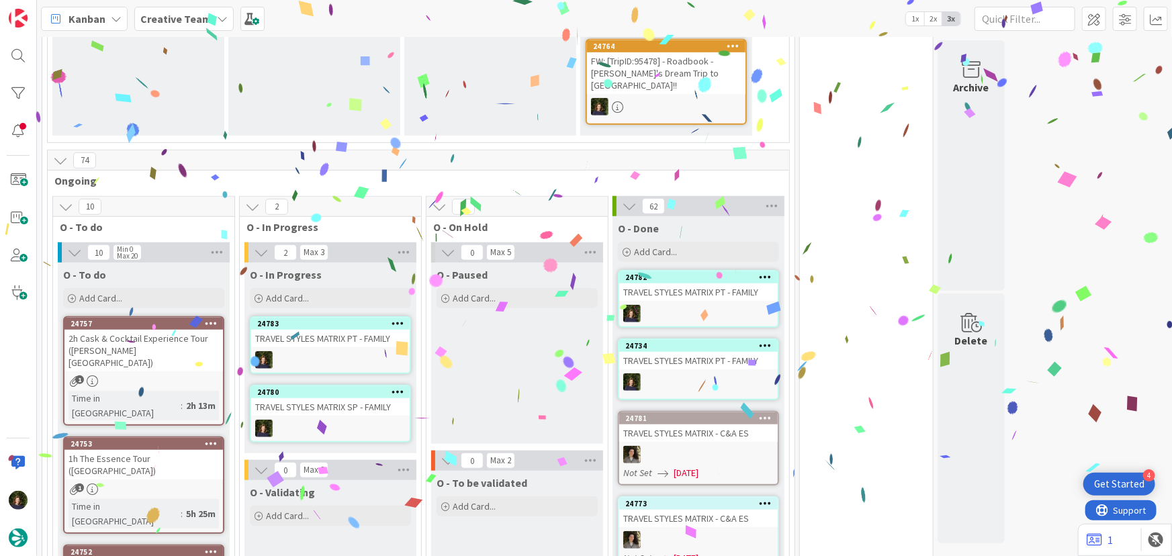
click at [347, 385] on div "24780 TRAVEL STYLES MATRIX SP - FAMILY" at bounding box center [330, 414] width 161 height 58
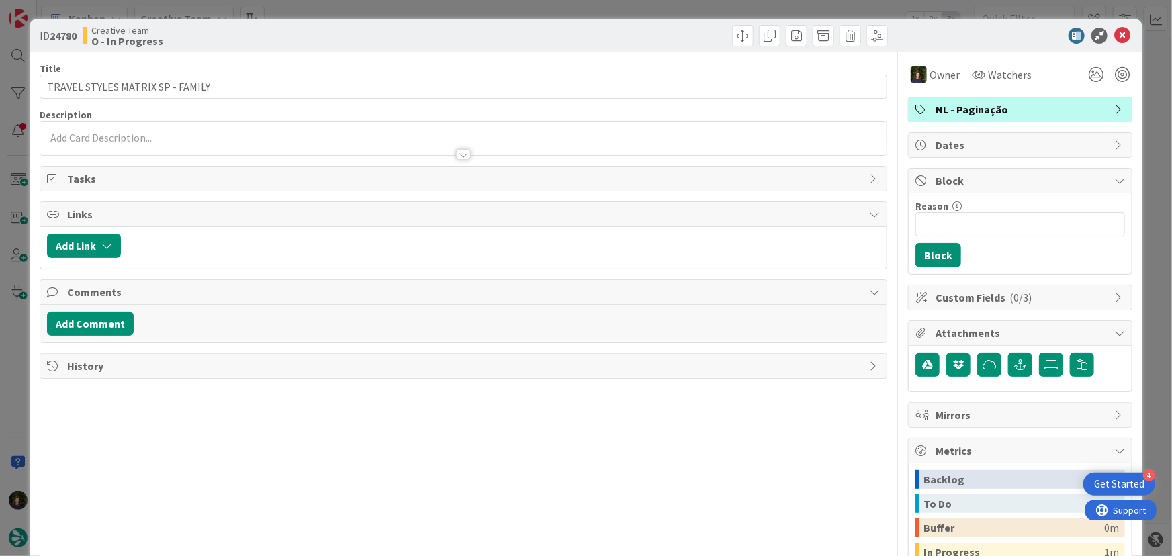
click at [1020, 107] on span "NL - Paginação" at bounding box center [1022, 109] width 172 height 16
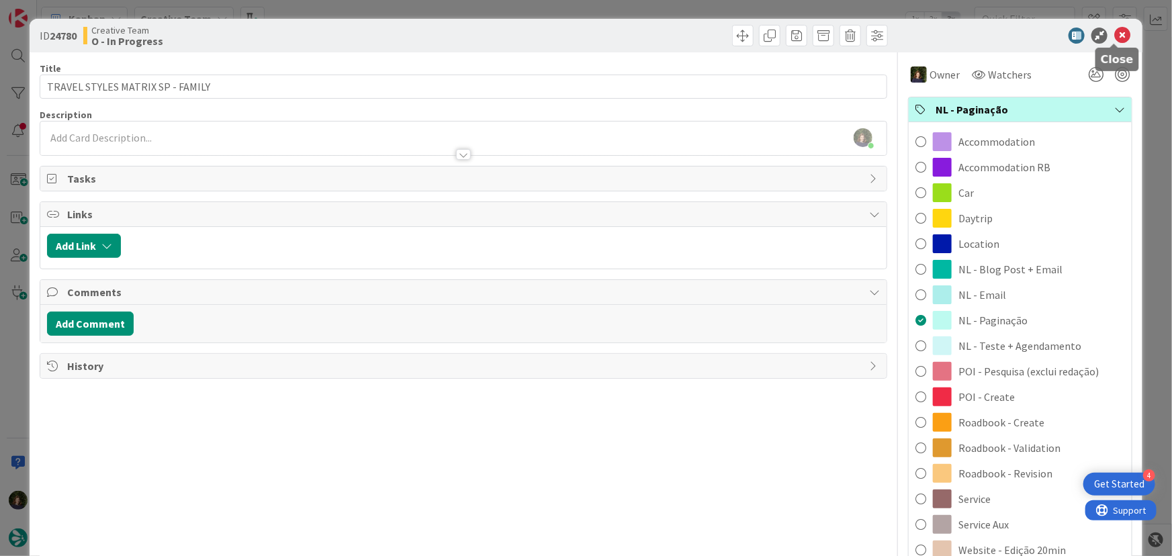
click at [1116, 36] on icon at bounding box center [1122, 36] width 16 height 16
